Goal: Task Accomplishment & Management: Manage account settings

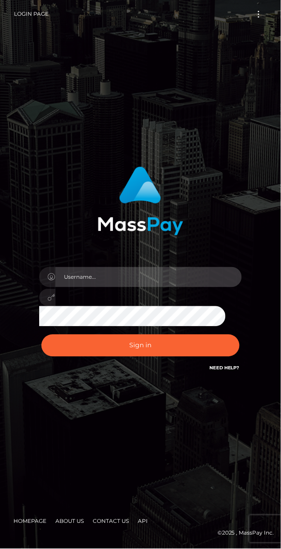
click at [124, 275] on input "text" at bounding box center [148, 277] width 186 height 20
type input "[EMAIL_ADDRESS][DOMAIN_NAME]"
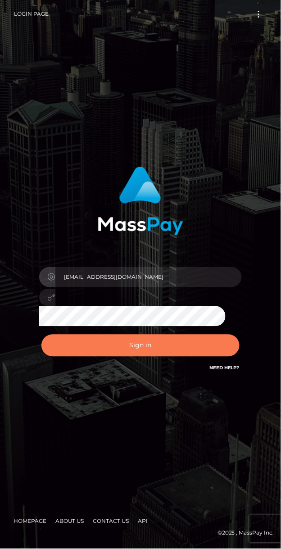
click at [143, 348] on button "Sign in" at bounding box center [140, 346] width 198 height 22
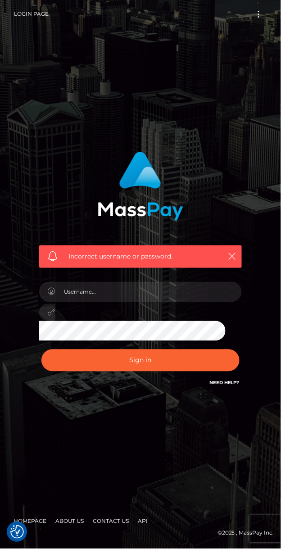
checkbox input "true"
